Goal: Find specific page/section: Find specific page/section

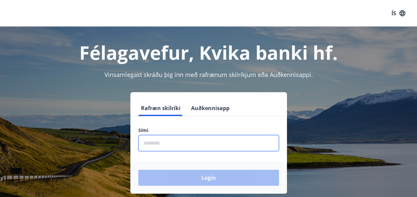
click at [178, 144] on input "phone" at bounding box center [208, 143] width 141 height 16
type input "********"
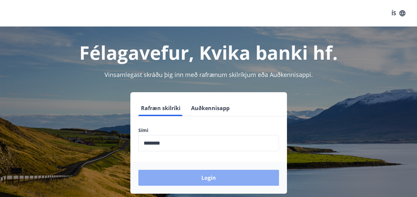
click at [197, 177] on button "Login" at bounding box center [208, 178] width 141 height 16
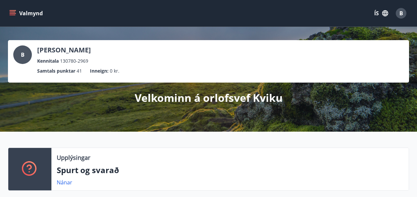
click at [11, 14] on icon "menu" at bounding box center [13, 13] width 7 height 1
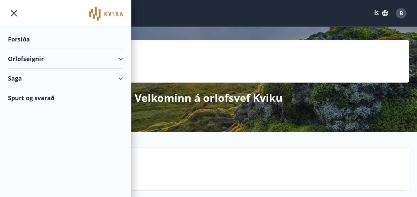
click at [118, 57] on div "Orlofseignir" at bounding box center [65, 59] width 115 height 20
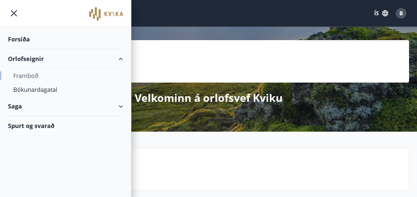
click at [29, 75] on div "Framboð" at bounding box center [65, 76] width 105 height 14
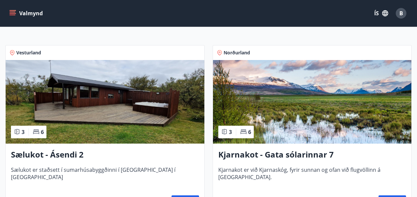
scroll to position [100, 0]
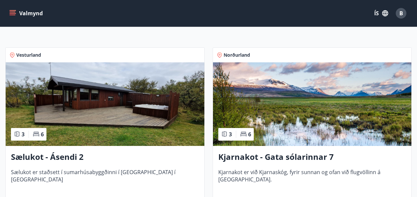
click at [125, 110] on img at bounding box center [105, 104] width 199 height 84
